Goal: Task Accomplishment & Management: Manage account settings

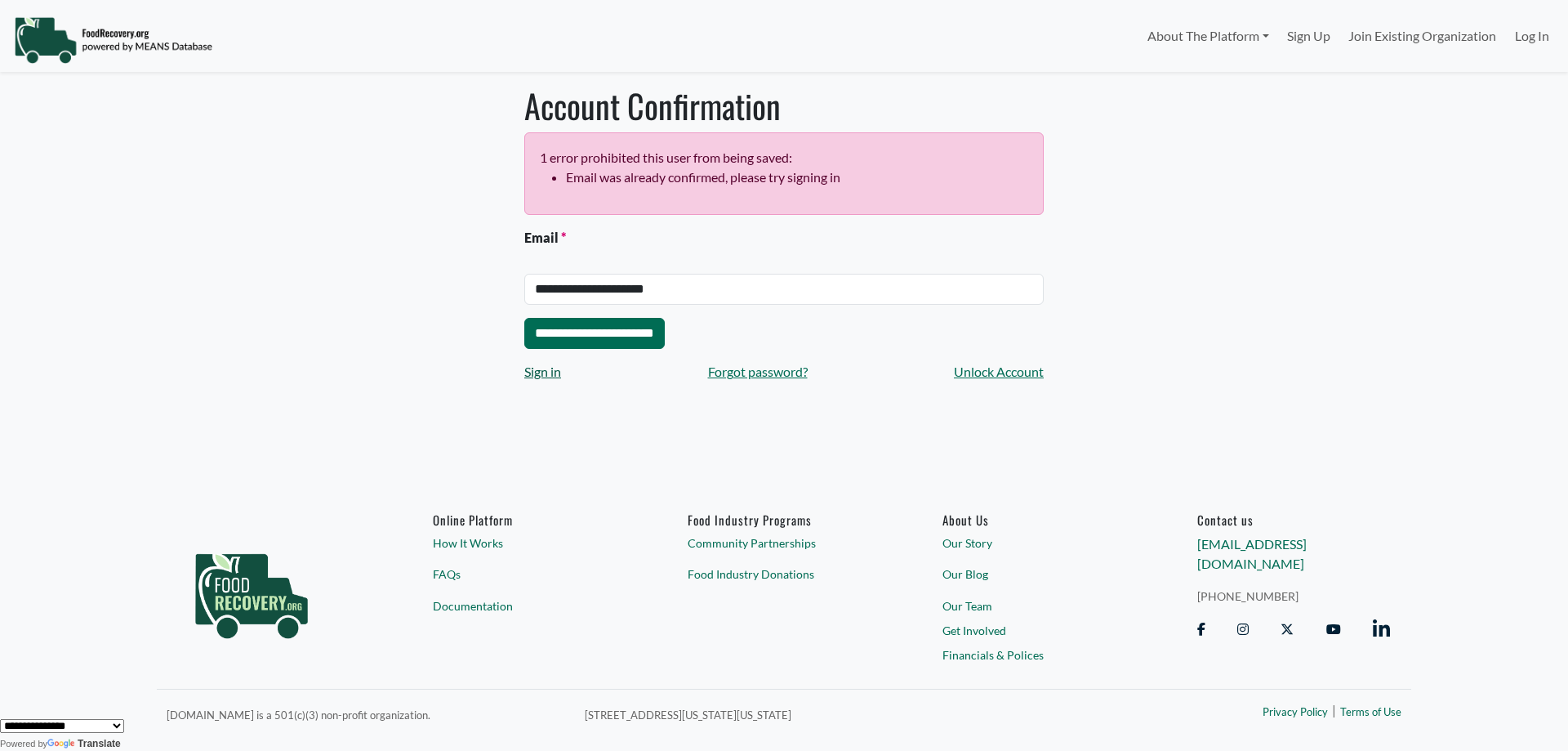
click at [548, 371] on link "Sign in" at bounding box center [543, 372] width 37 height 20
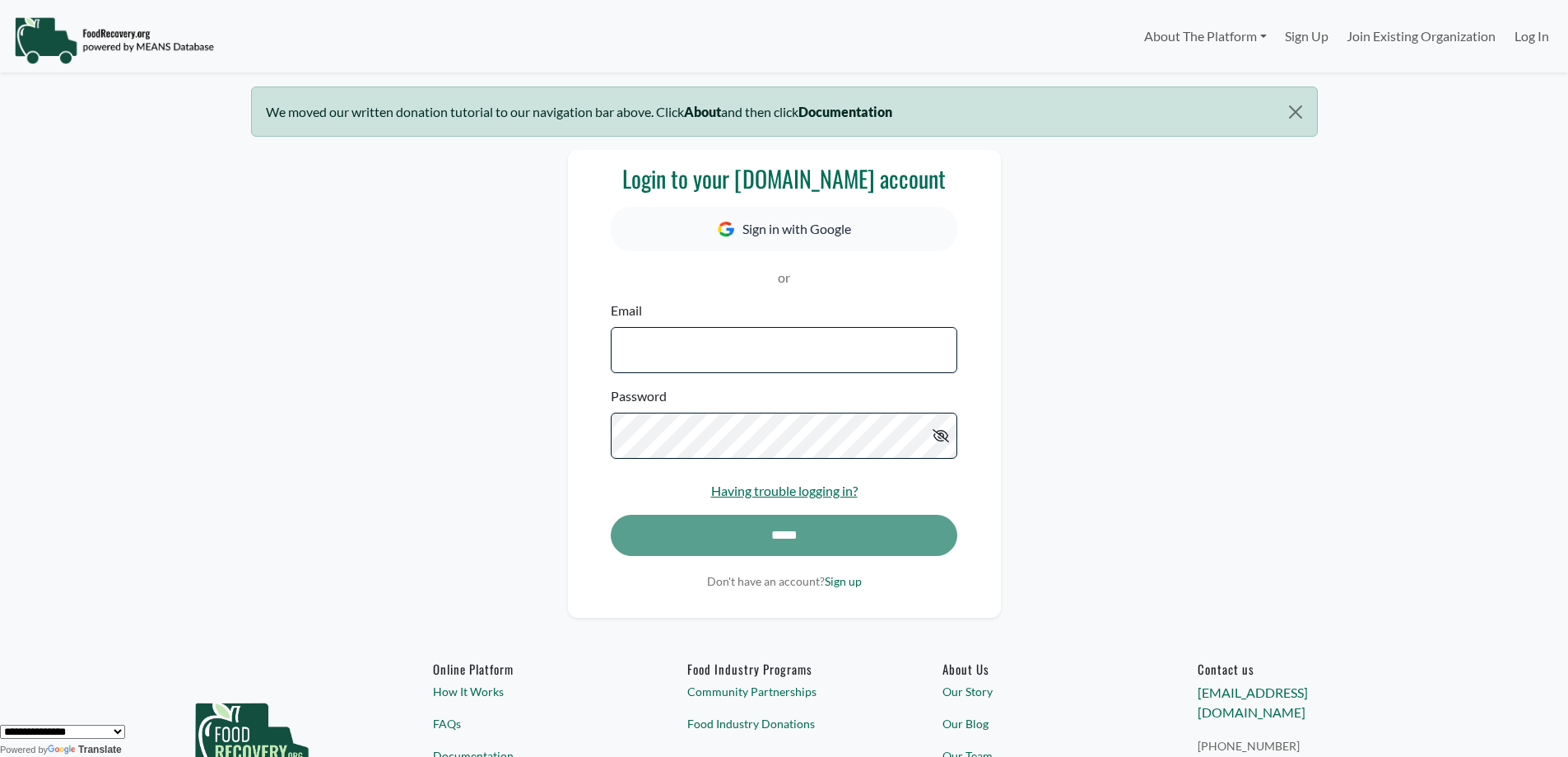
click at [664, 356] on input "Email" at bounding box center [784, 349] width 346 height 46
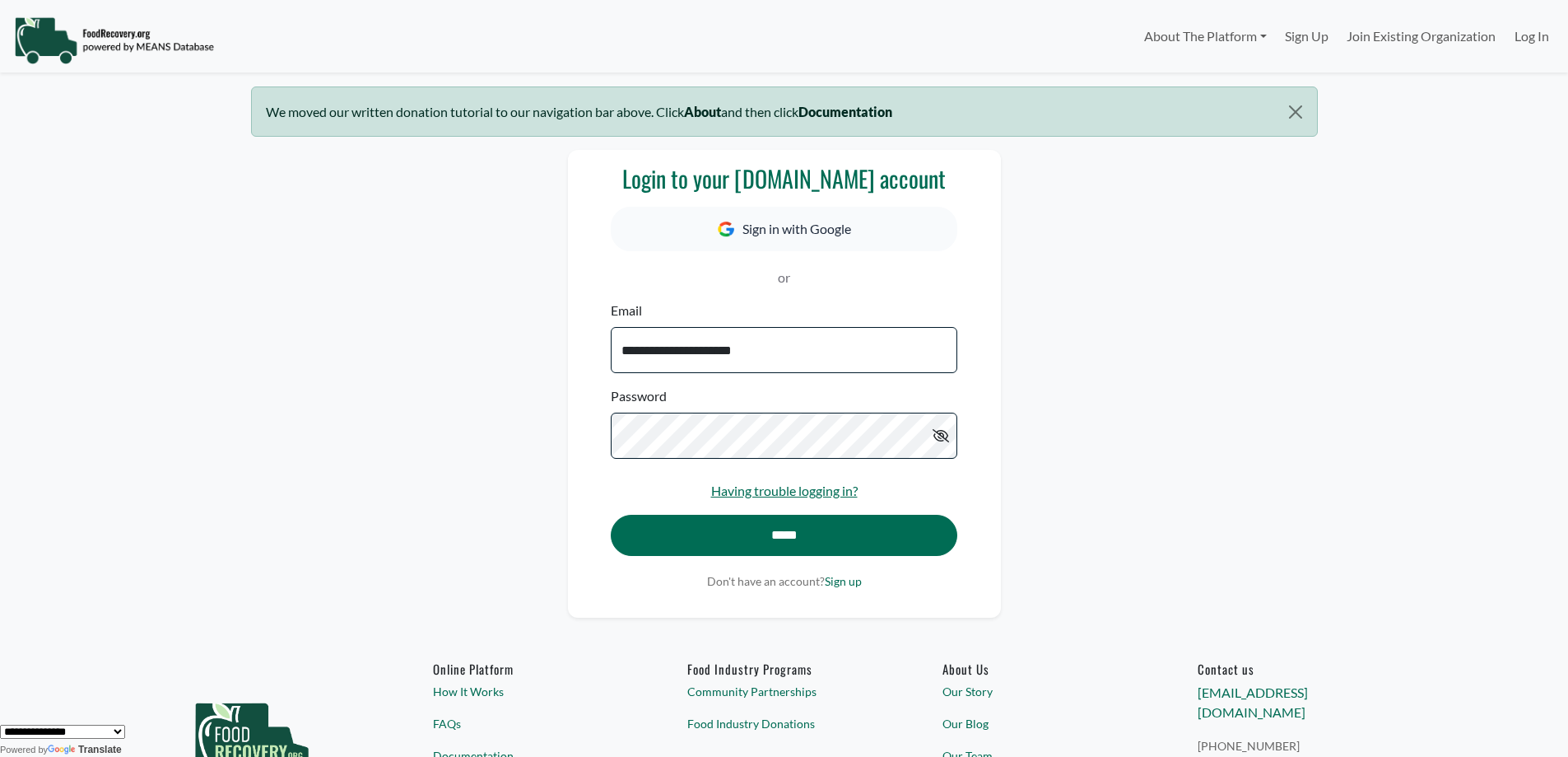
type input "**********"
click at [787, 546] on input "*****" at bounding box center [784, 535] width 346 height 41
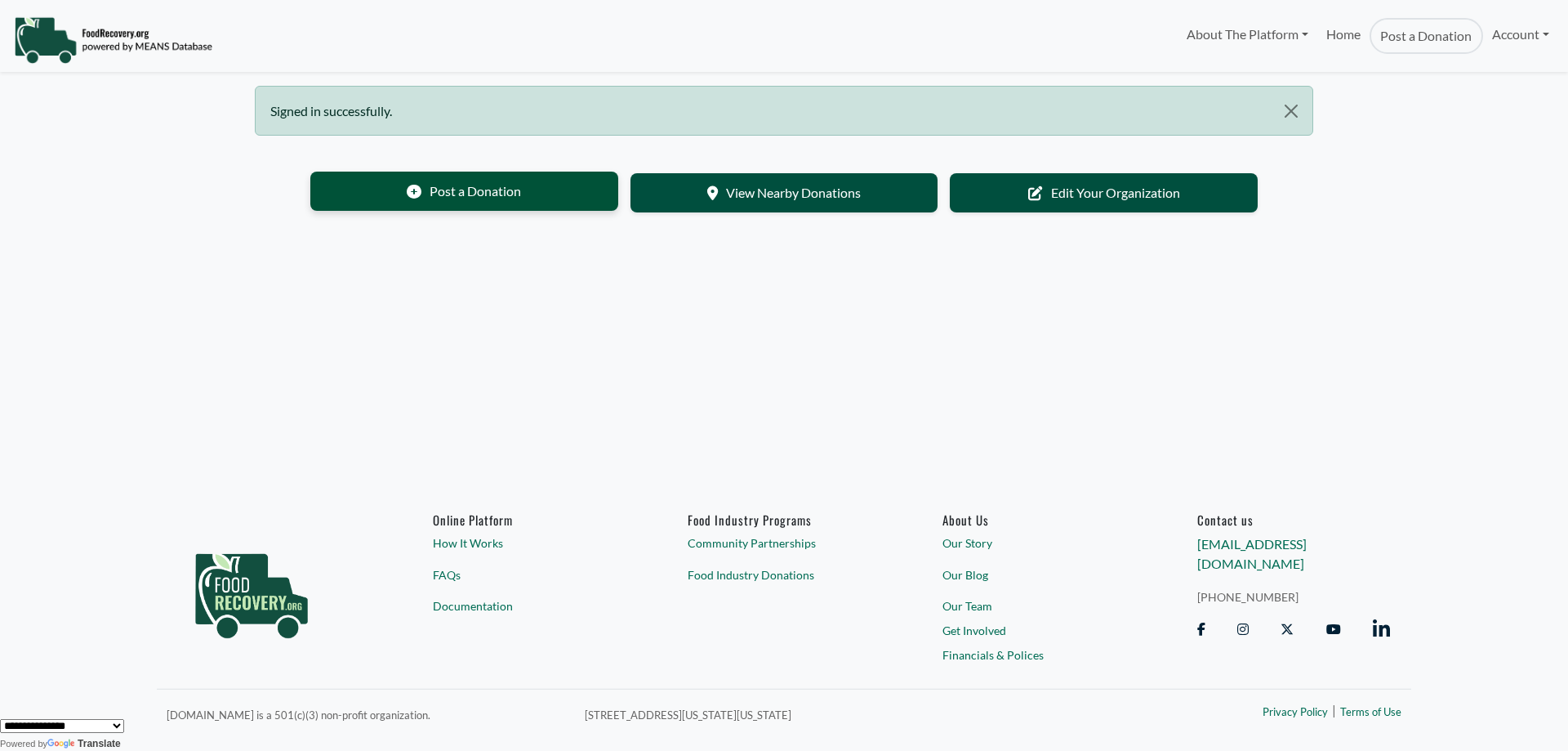
click at [495, 193] on link "Post a Donation" at bounding box center [464, 191] width 308 height 39
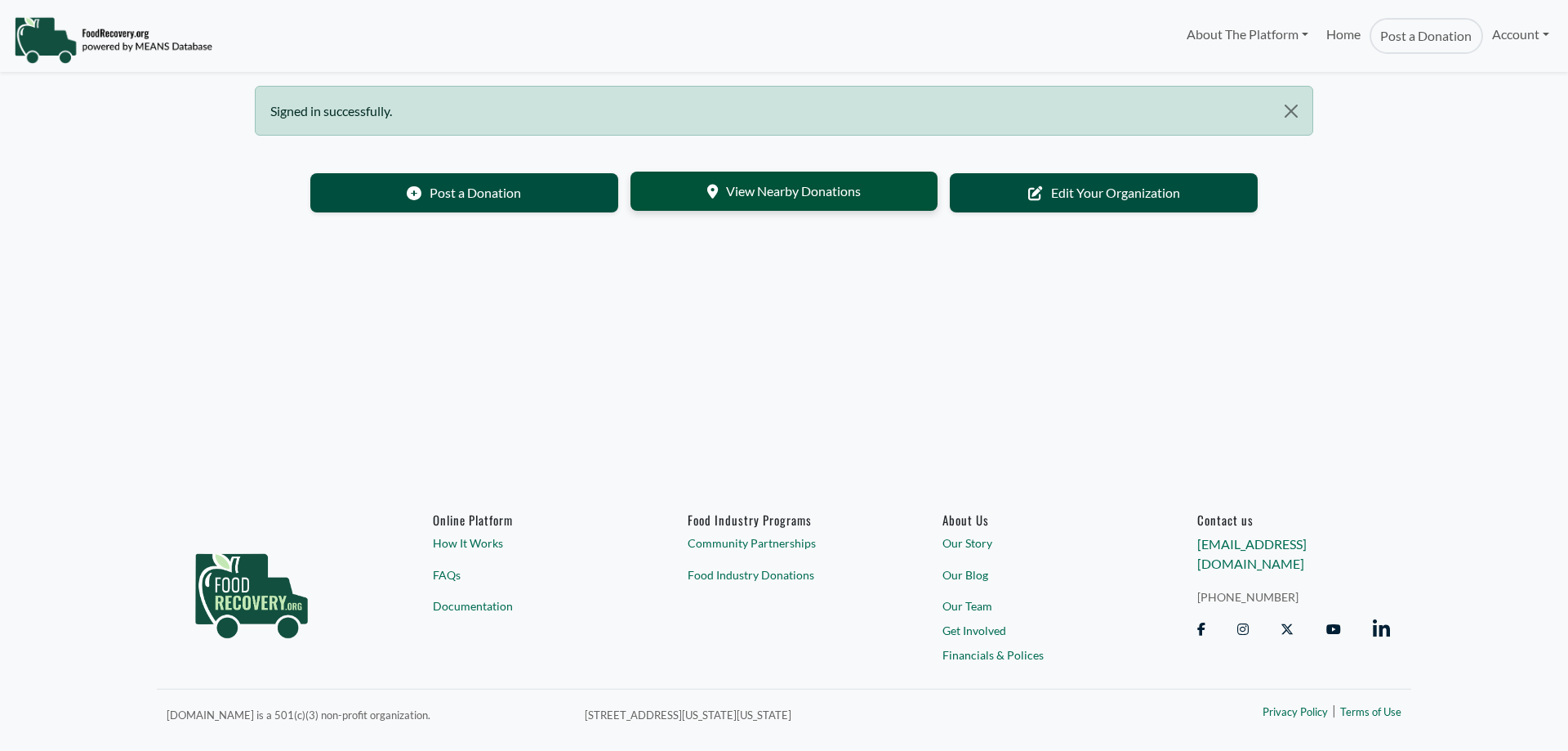
click at [752, 193] on link "View Nearby Donations" at bounding box center [784, 191] width 308 height 39
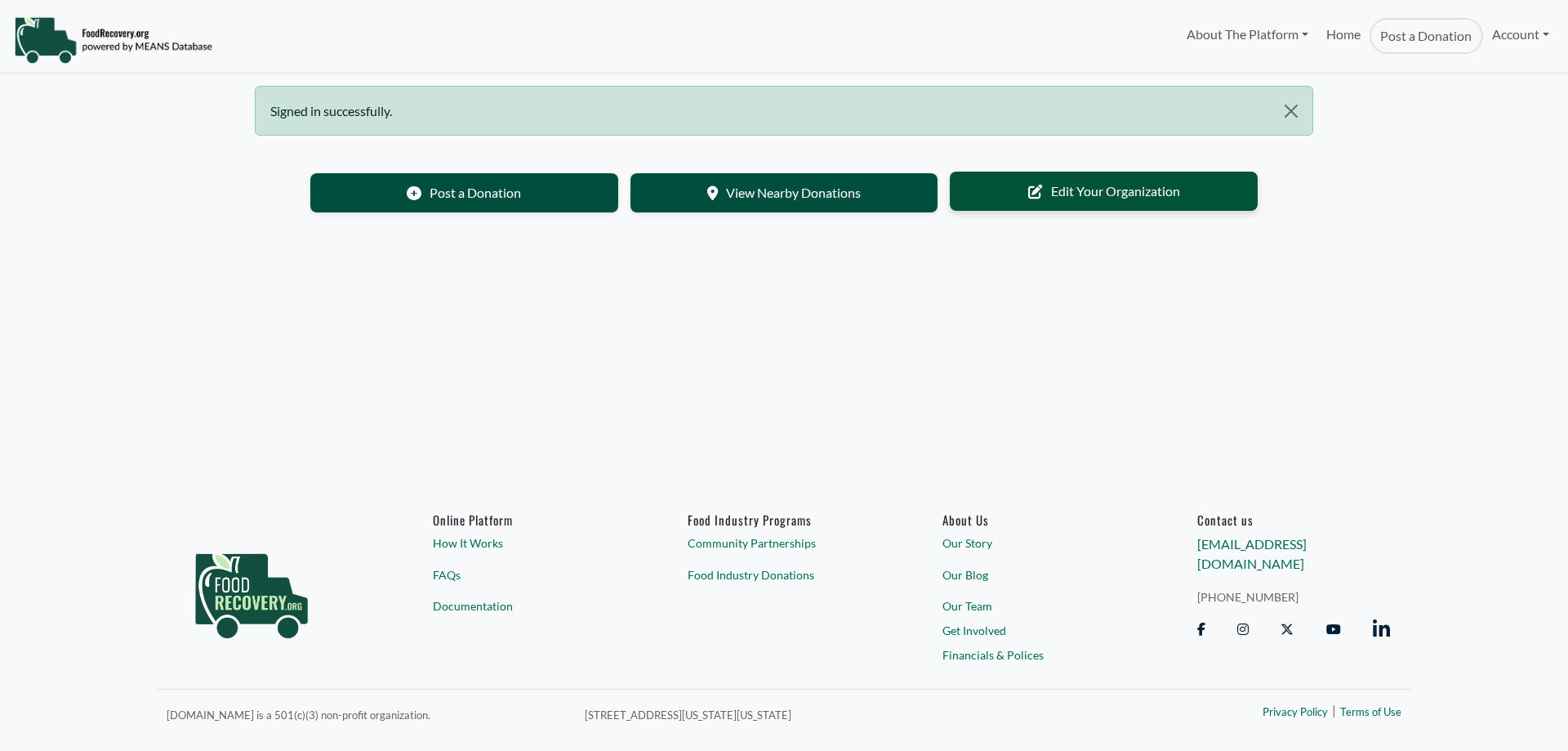
click at [1092, 193] on link "Edit Your Organization" at bounding box center [1104, 191] width 308 height 39
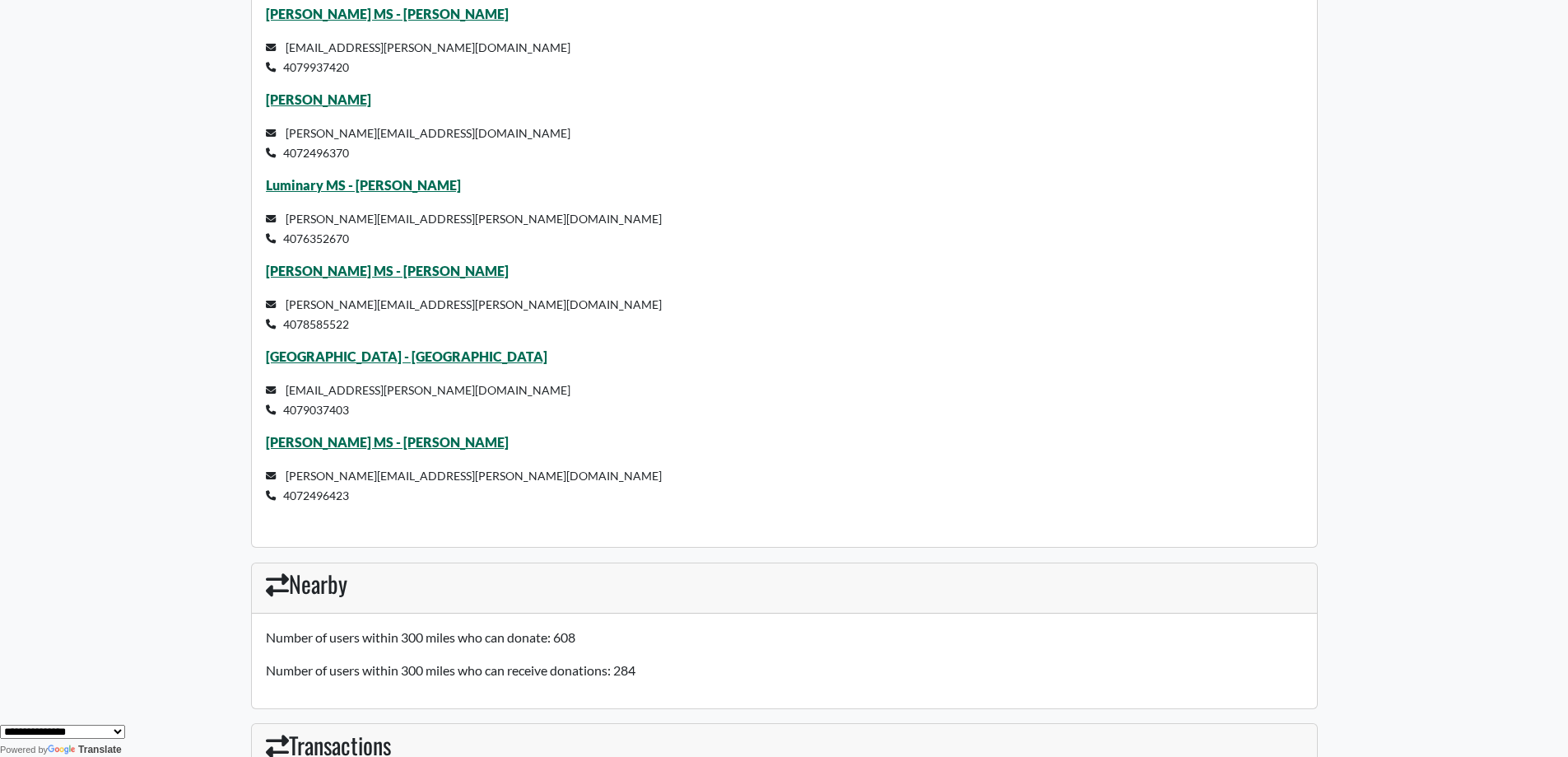
scroll to position [9279, 0]
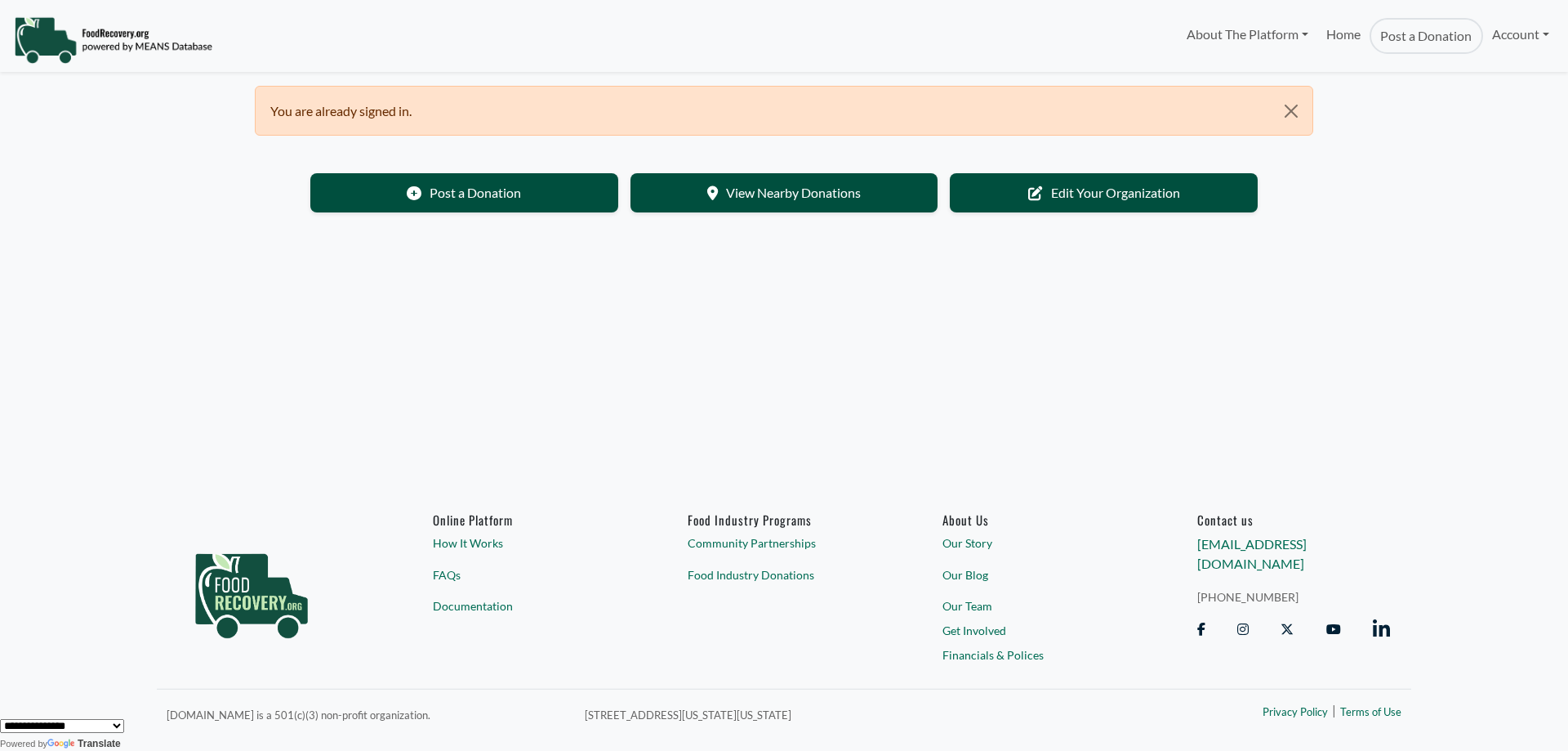
drag, startPoint x: 711, startPoint y: 7, endPoint x: 171, endPoint y: 277, distance: 603.7
click at [171, 277] on body "About The Platform How It Works FAQs Documentation Home Post a Donation Account…" at bounding box center [784, 376] width 1568 height 751
drag, startPoint x: 1494, startPoint y: 2, endPoint x: 1478, endPoint y: 241, distance: 239.5
click at [1478, 241] on body "About The Platform How It Works FAQs Documentation Home Post a Donation Account…" at bounding box center [784, 376] width 1568 height 751
drag, startPoint x: 1526, startPoint y: 0, endPoint x: 156, endPoint y: 276, distance: 1397.5
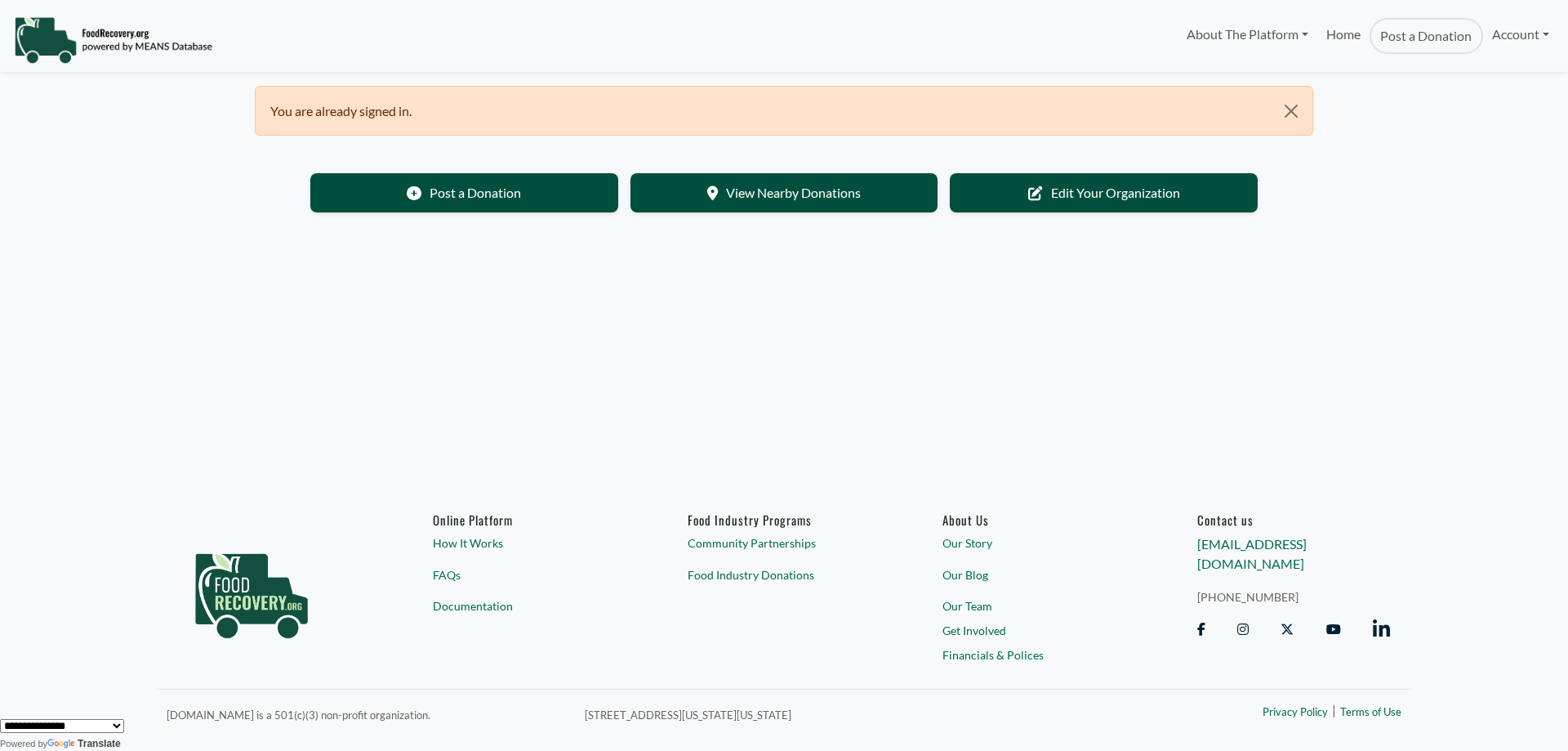
click at [163, 286] on body "About The Platform How It Works FAQs Documentation Home Post a Donation Account…" at bounding box center [784, 376] width 1568 height 751
